Goal: Check status: Check status

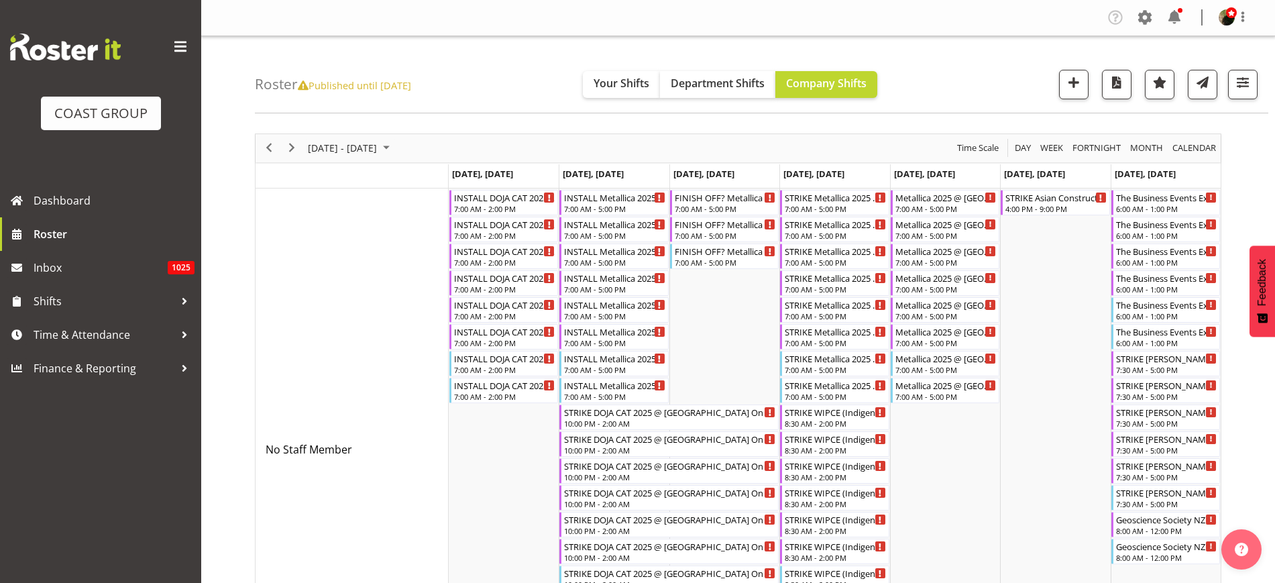
scroll to position [934, 0]
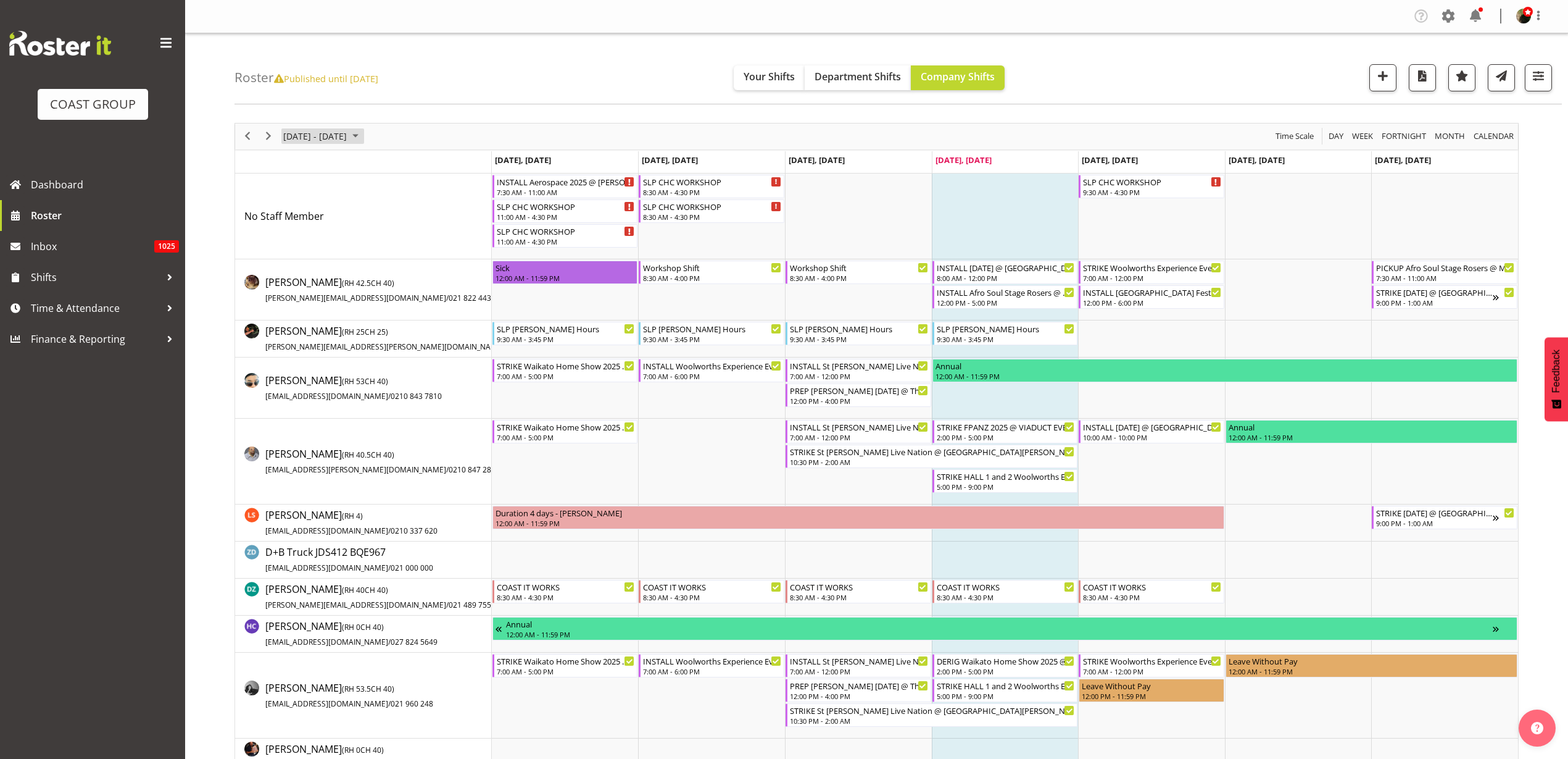
click at [326, 136] on span "[DATE] - [DATE]" at bounding box center [315, 136] width 66 height 16
click at [415, 163] on span "next month" at bounding box center [412, 167] width 21 height 22
click at [315, 293] on span "25" at bounding box center [315, 293] width 18 height 18
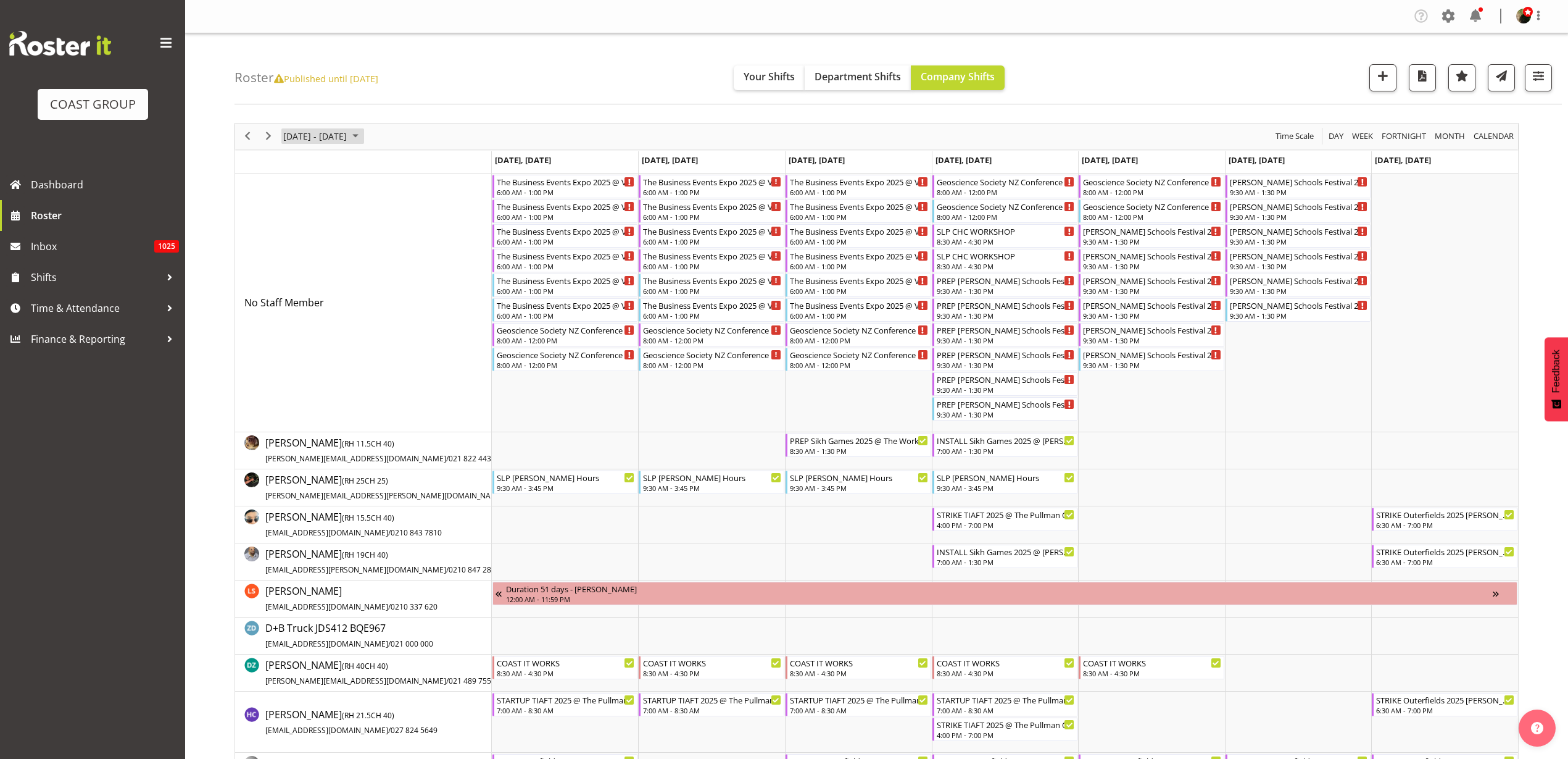
click at [325, 139] on span "[DATE] - [DATE]" at bounding box center [315, 136] width 66 height 16
click at [390, 167] on span "previous month" at bounding box center [390, 167] width 21 height 22
click at [394, 273] on span "25" at bounding box center [395, 272] width 18 height 18
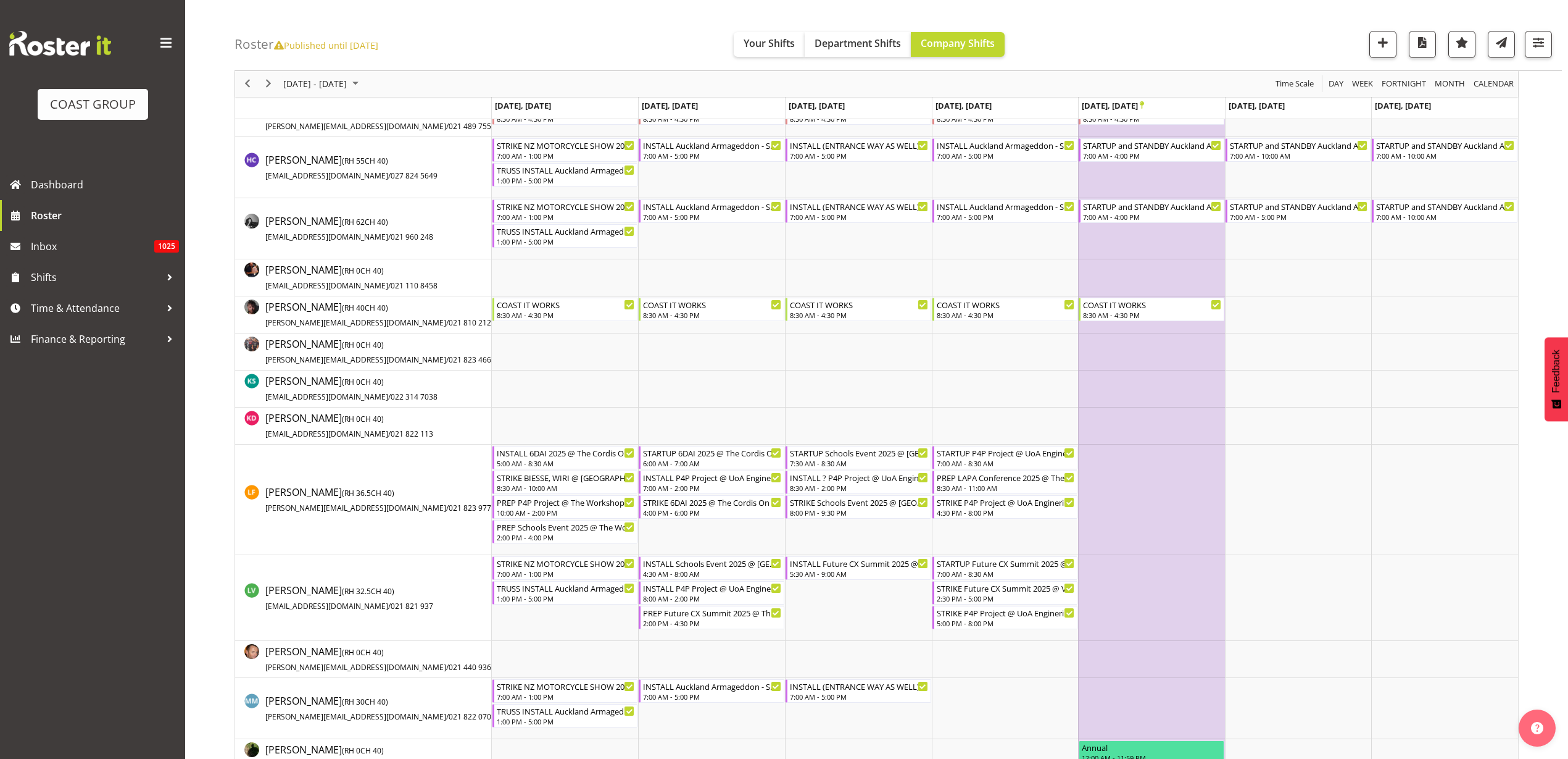
scroll to position [201, 0]
